Goal: Check status: Check status

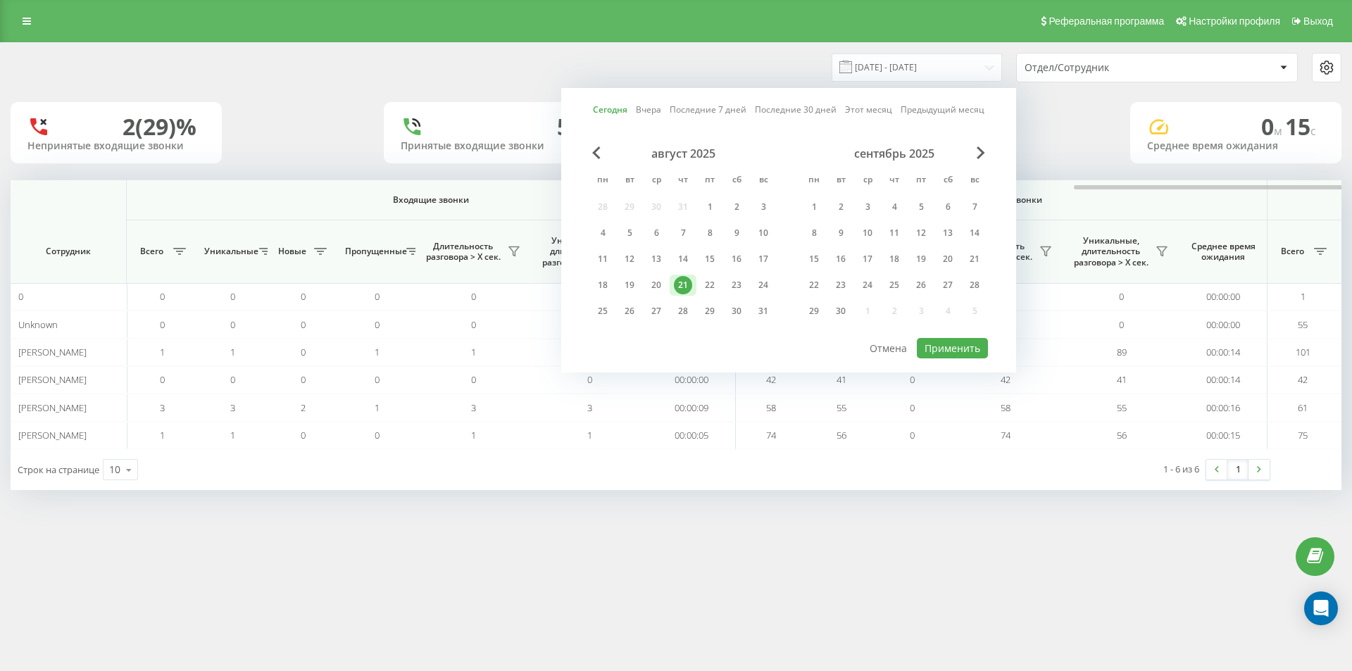
scroll to position [0, 634]
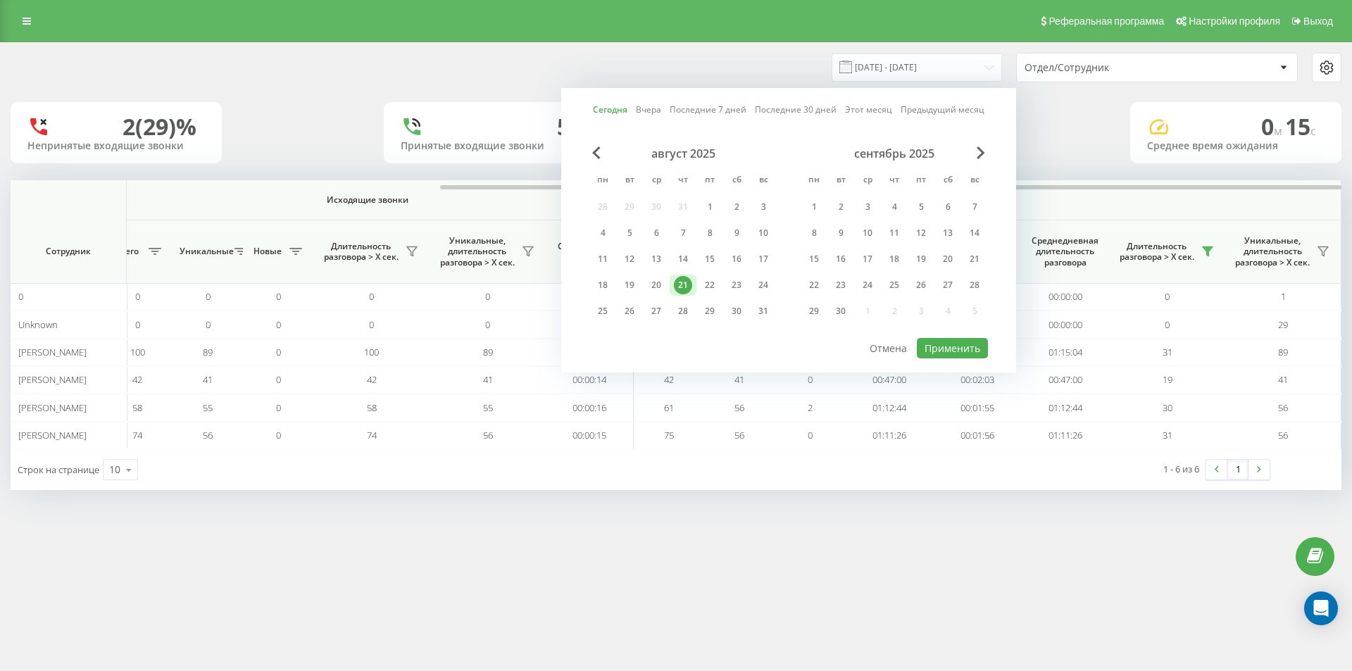
click at [690, 284] on div "21" at bounding box center [683, 285] width 18 height 18
click at [966, 344] on button "Применить" at bounding box center [952, 348] width 71 height 20
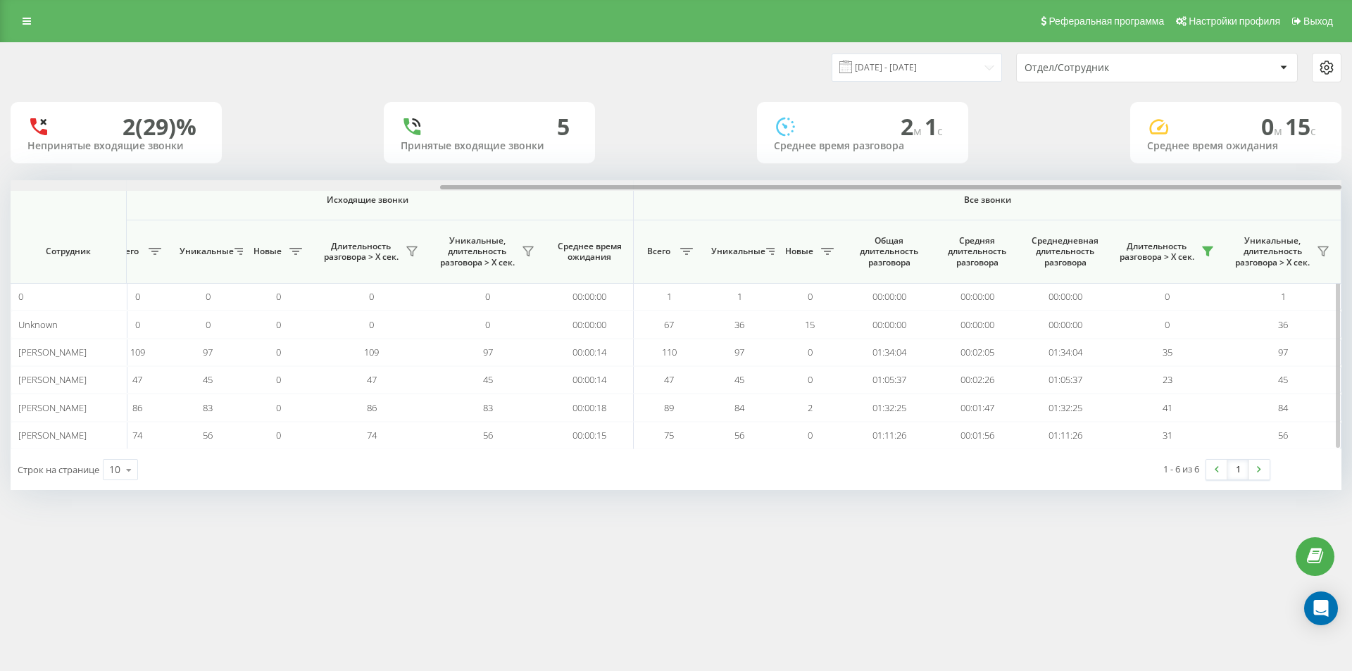
drag, startPoint x: 859, startPoint y: 187, endPoint x: 1306, endPoint y: 212, distance: 447.9
click at [1317, 198] on div "Входящие звонки Исходящие звонки Все звонки Сотрудник Всего Уникальные Новые Пр…" at bounding box center [676, 314] width 1331 height 269
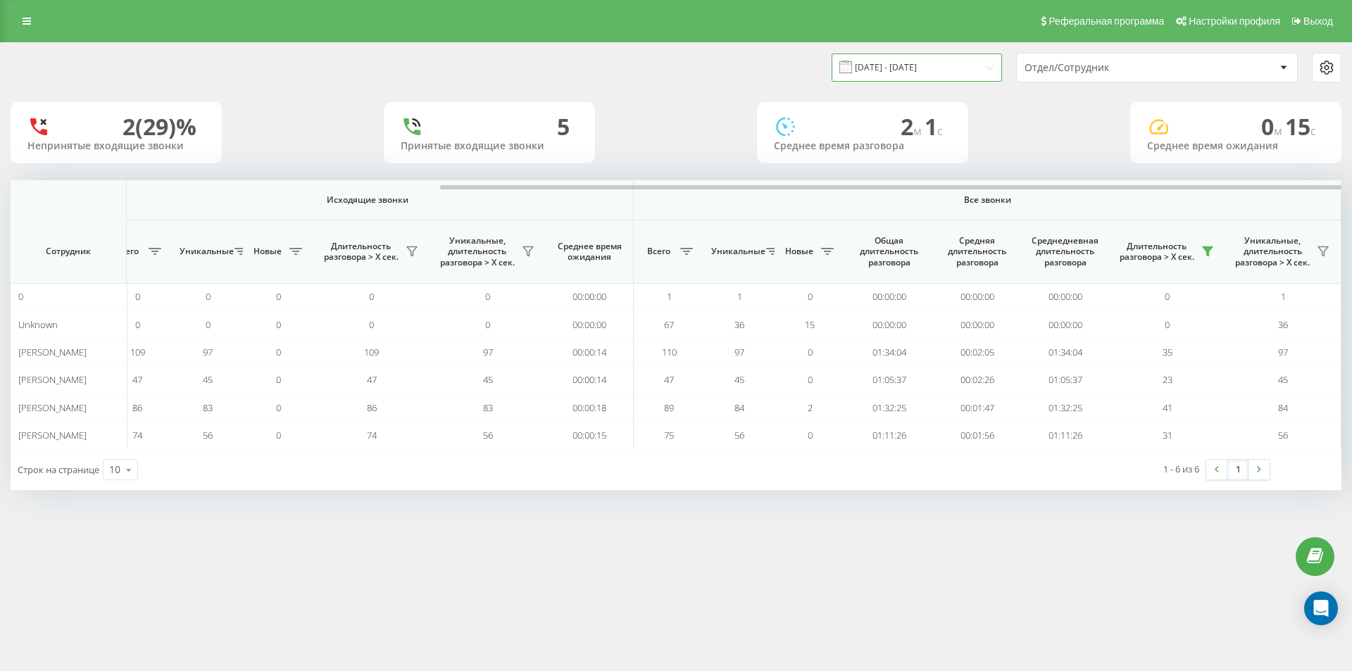
click at [903, 73] on input "[DATE] - [DATE]" at bounding box center [917, 67] width 170 height 27
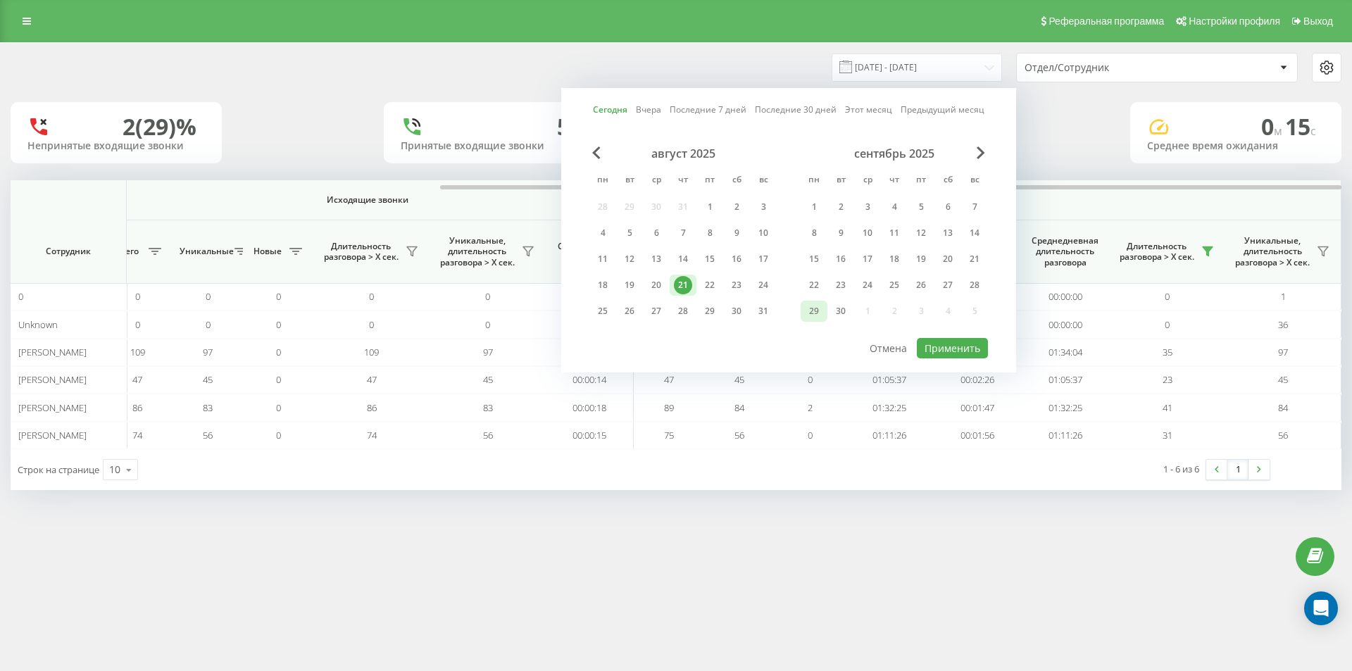
drag, startPoint x: 685, startPoint y: 287, endPoint x: 818, endPoint y: 303, distance: 134.1
click at [686, 287] on div "21" at bounding box center [683, 285] width 18 height 18
click at [961, 346] on button "Применить" at bounding box center [952, 348] width 71 height 20
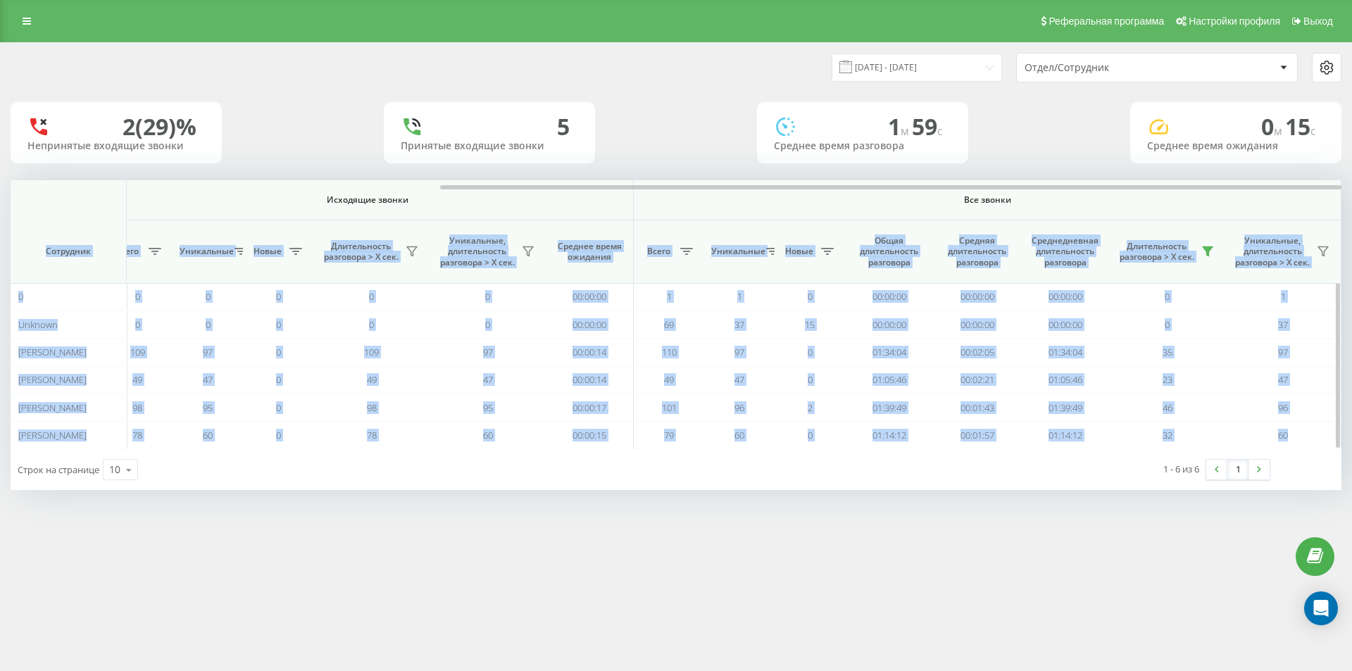
drag, startPoint x: 877, startPoint y: 184, endPoint x: 1277, endPoint y: 194, distance: 400.8
click at [1277, 194] on div "Входящие звонки Исходящие звонки Все звонки Сотрудник Всего Уникальные Новые Пр…" at bounding box center [676, 314] width 1331 height 269
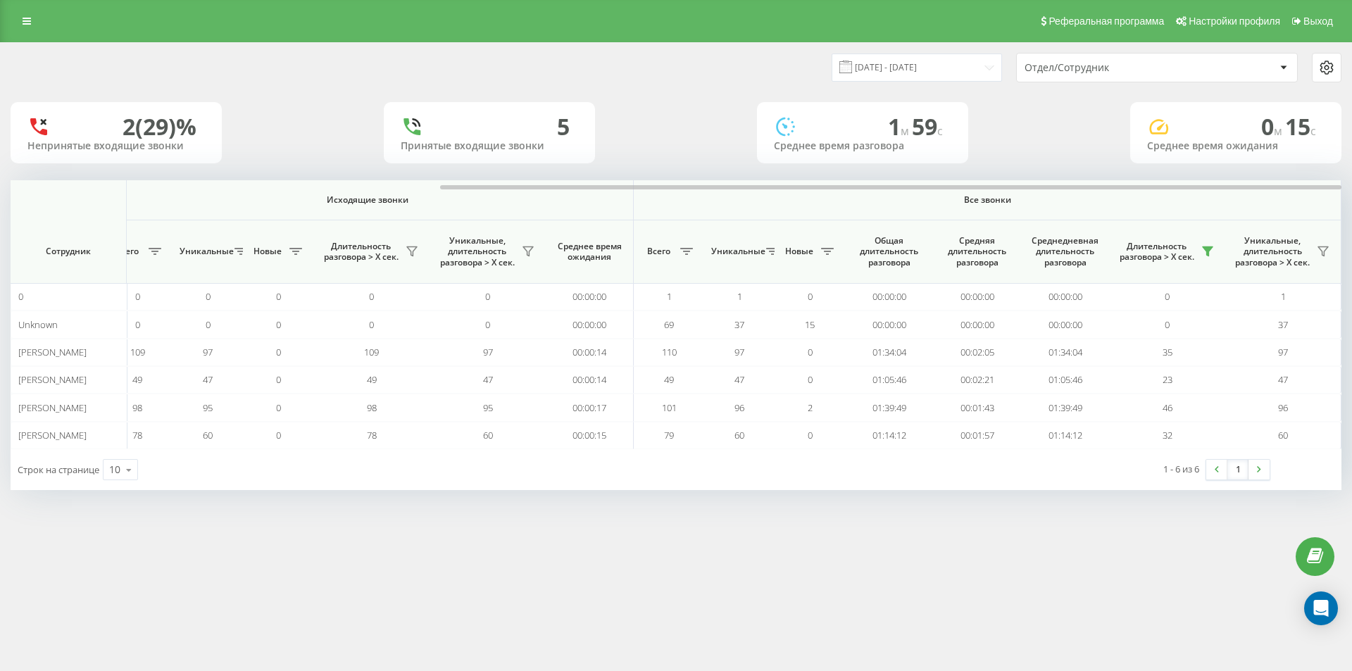
click at [1146, 543] on div "Реферальная программа Настройки профиля Выход [DATE] - [DATE] Отдел/Сотрудник 2…" at bounding box center [676, 335] width 1352 height 671
click at [939, 71] on input "[DATE] - [DATE]" at bounding box center [917, 67] width 170 height 27
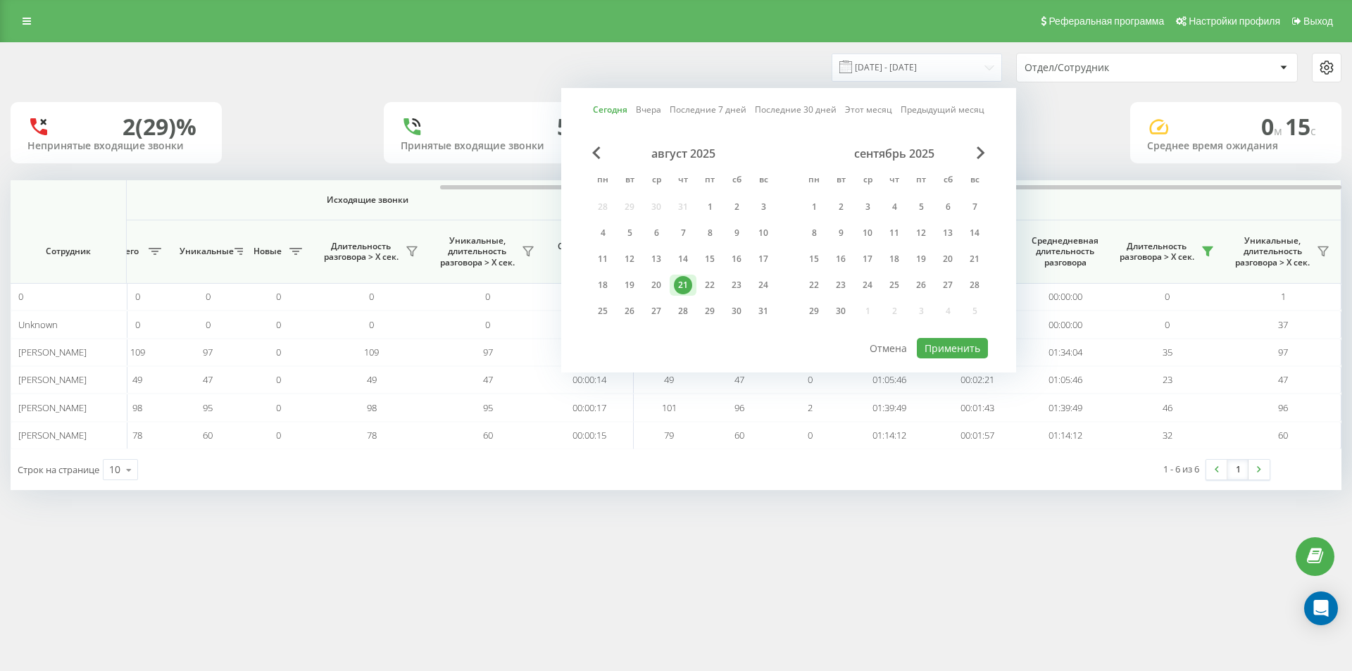
click at [685, 284] on div "21" at bounding box center [683, 285] width 18 height 18
click at [970, 347] on button "Применить" at bounding box center [952, 348] width 71 height 20
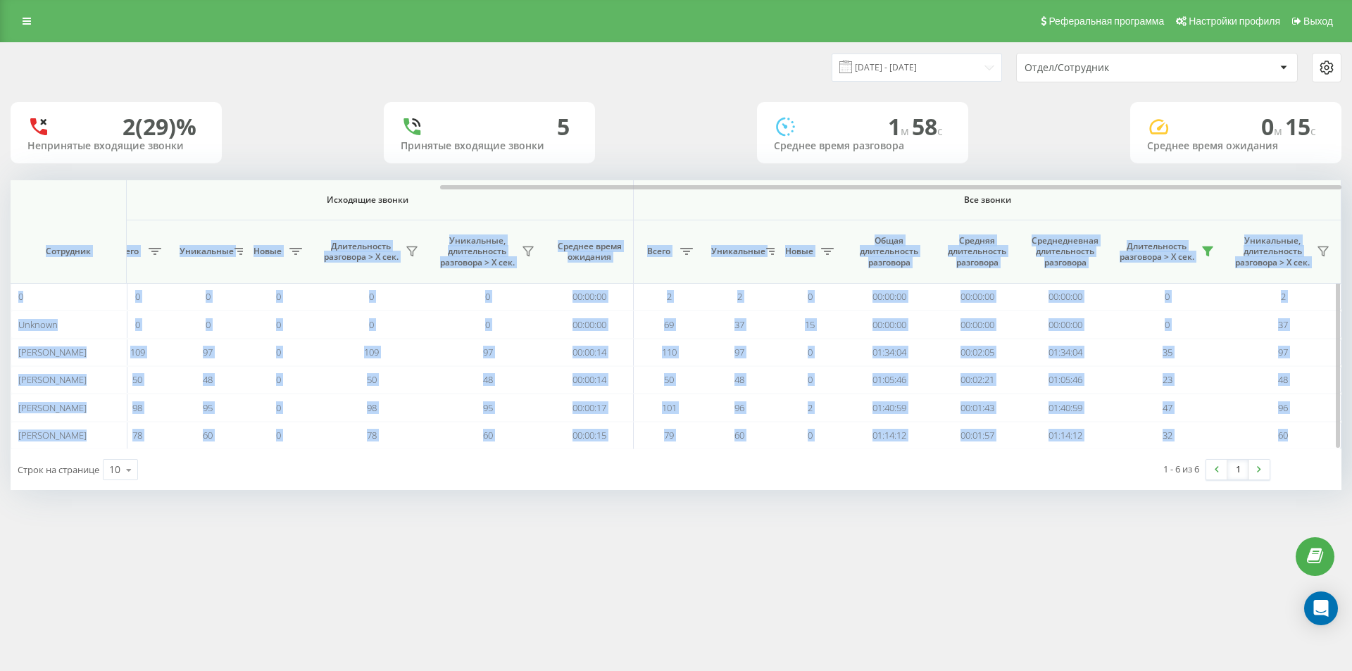
drag, startPoint x: 650, startPoint y: 183, endPoint x: 1131, endPoint y: 214, distance: 482.0
click at [1118, 202] on div "Входящие звонки Исходящие звонки Все звонки Сотрудник Всего Уникальные Новые Пр…" at bounding box center [676, 314] width 1331 height 269
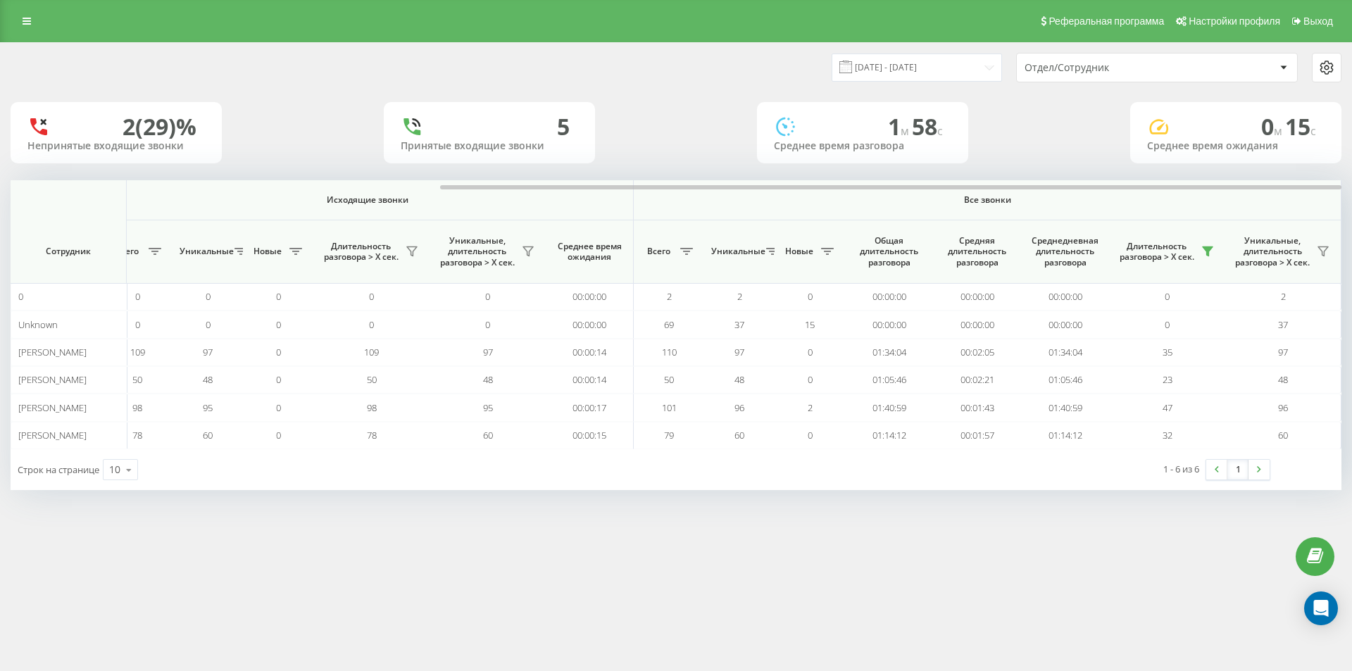
click at [1157, 580] on div "Реферальная программа Настройки профиля Выход [DATE] - [DATE] Отдел/Сотрудник 2…" at bounding box center [676, 335] width 1352 height 671
click at [897, 69] on input "[DATE] - [DATE]" at bounding box center [917, 67] width 170 height 27
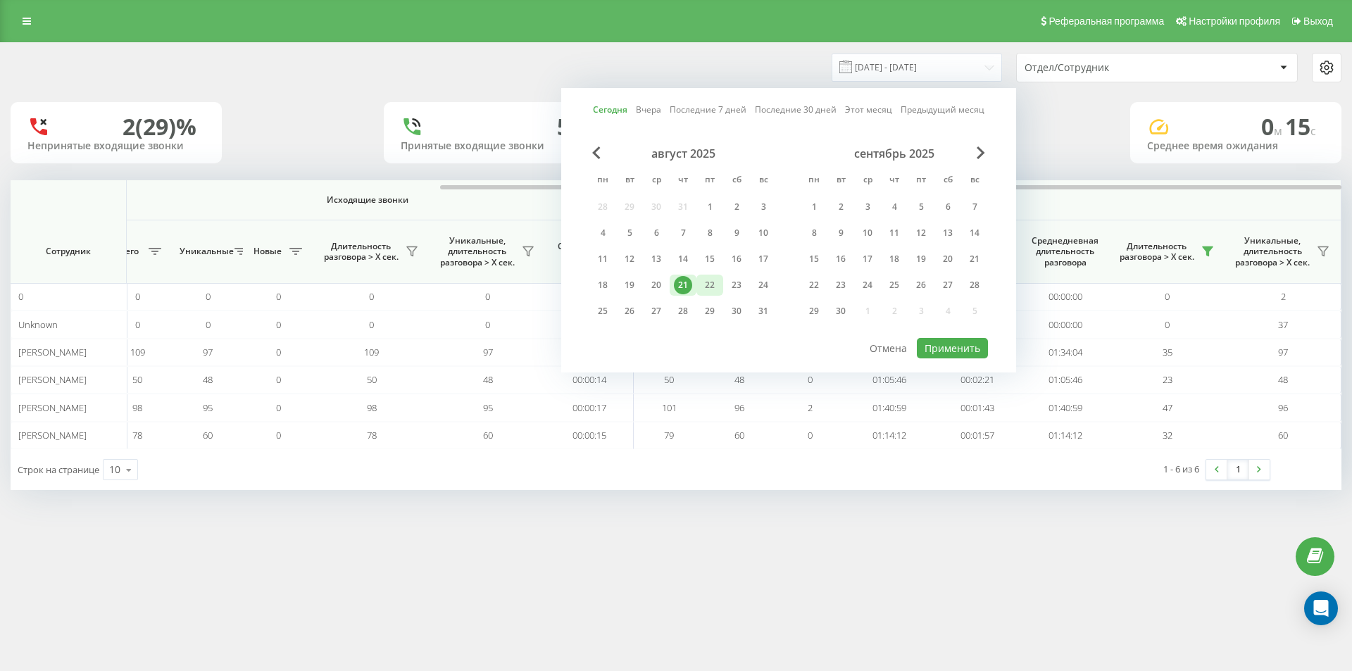
drag, startPoint x: 687, startPoint y: 288, endPoint x: 703, endPoint y: 287, distance: 17.0
click at [688, 288] on div "21" at bounding box center [683, 285] width 18 height 18
click at [996, 361] on div "Сегодня Вчера Последние 7 дней Последние 30 дней Этот месяц Предыдущий месяц ав…" at bounding box center [788, 230] width 455 height 284
click at [976, 354] on button "Применить" at bounding box center [952, 348] width 71 height 20
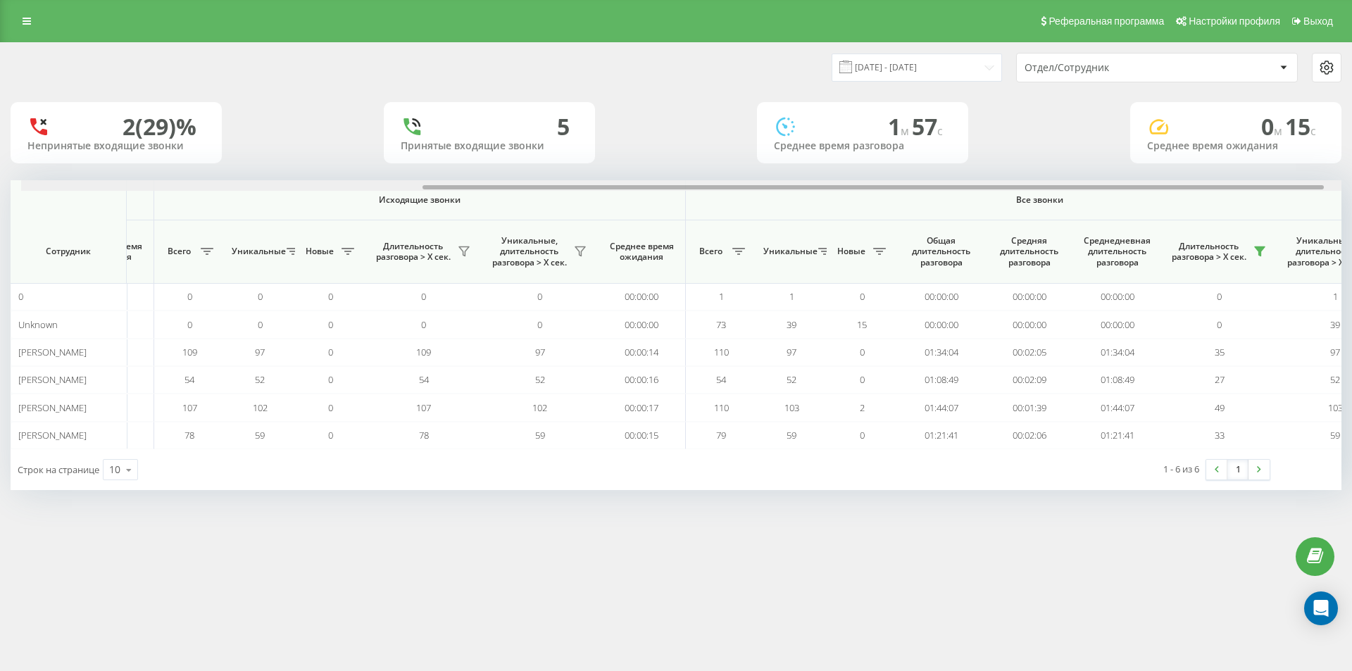
scroll to position [0, 592]
drag, startPoint x: 865, startPoint y: 188, endPoint x: 1266, endPoint y: 206, distance: 401.8
click at [1266, 206] on div "Входящие звонки Исходящие звонки Все звонки Сотрудник Всего Уникальные Новые Пр…" at bounding box center [676, 314] width 1331 height 269
